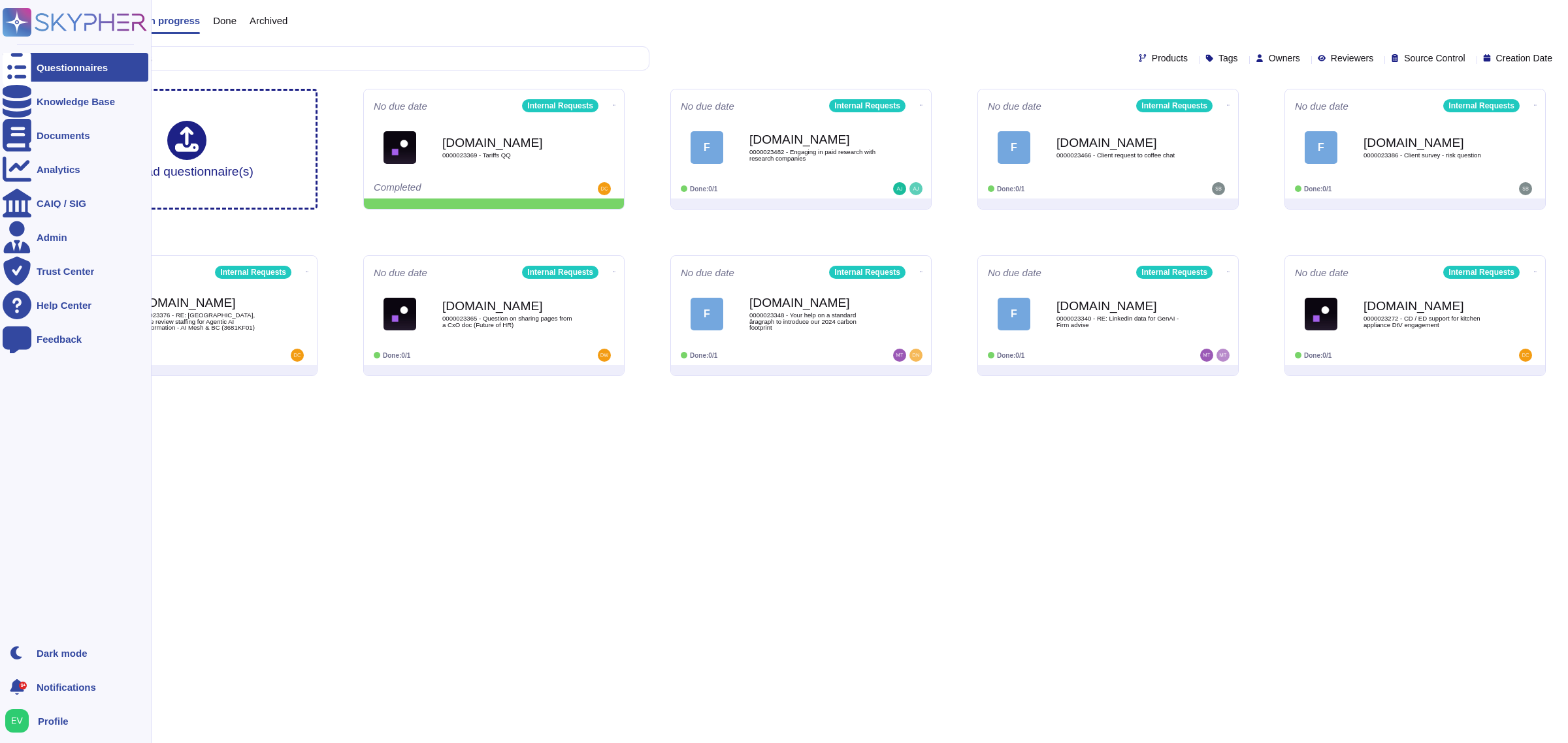
click at [78, 23] on icon at bounding box center [75, 22] width 145 height 28
